Goal: Task Accomplishment & Management: Use online tool/utility

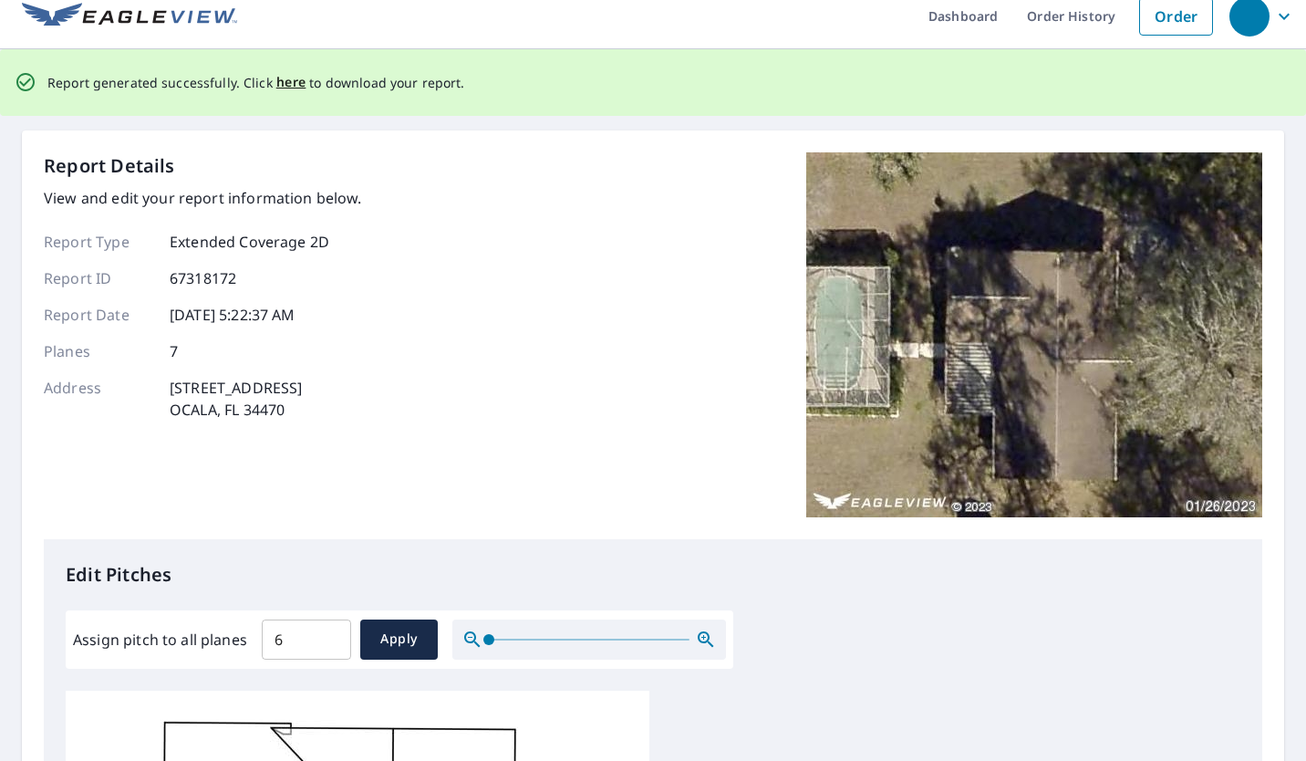
scroll to position [16, 0]
click at [302, 637] on input "6" at bounding box center [306, 640] width 89 height 51
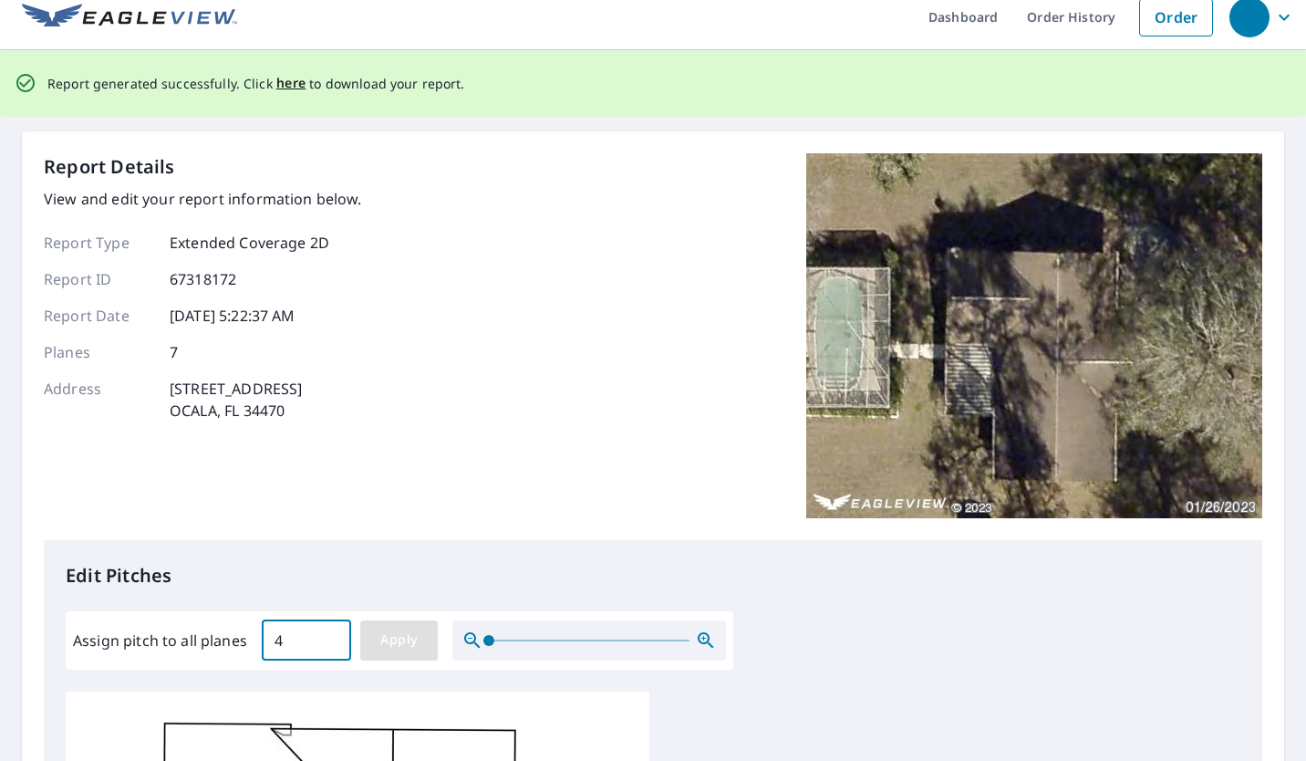
type input "4"
click at [397, 628] on span "Apply" at bounding box center [399, 639] width 48 height 23
type input "4"
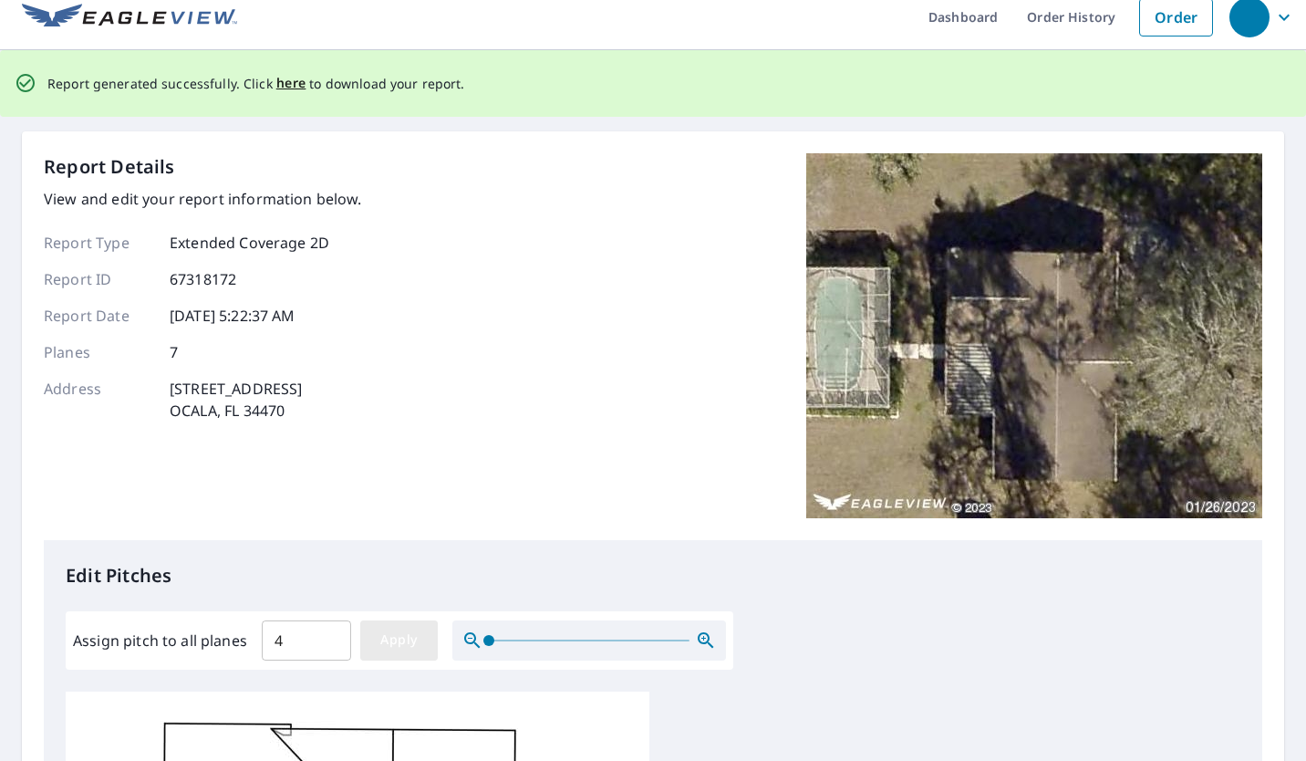
type input "4"
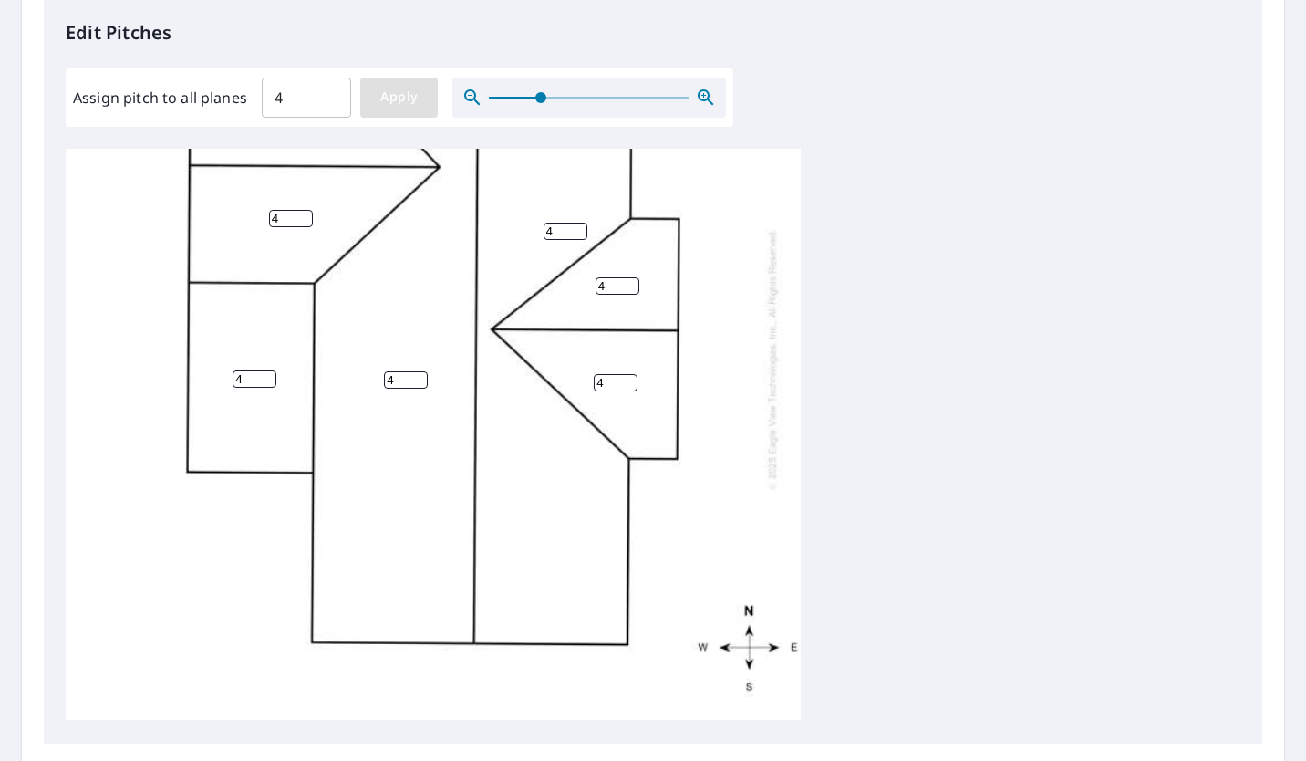
scroll to position [160, 0]
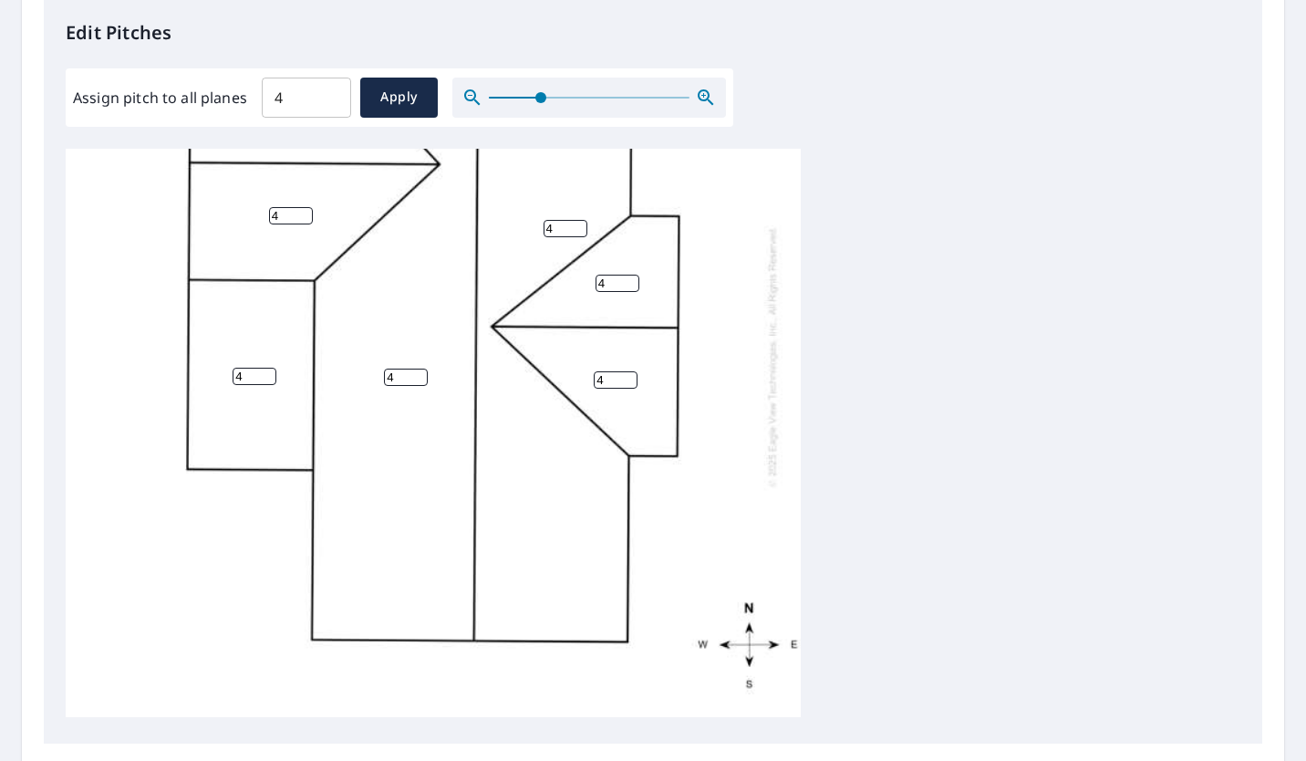
click at [254, 374] on input "4" at bounding box center [255, 376] width 44 height 17
